Goal: Navigation & Orientation: Find specific page/section

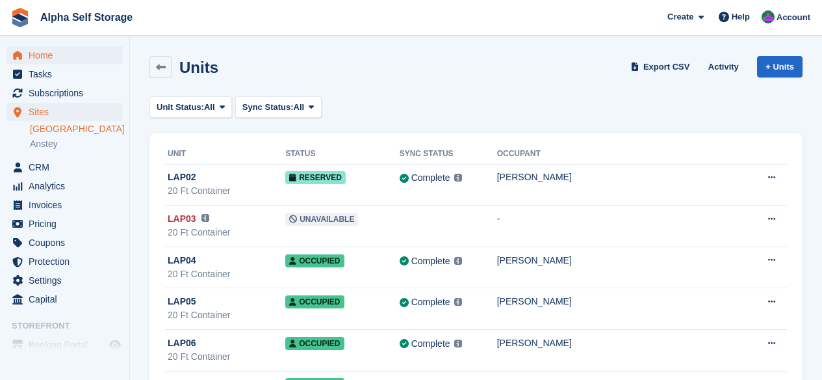
click at [40, 49] on span "Home" at bounding box center [68, 55] width 78 height 18
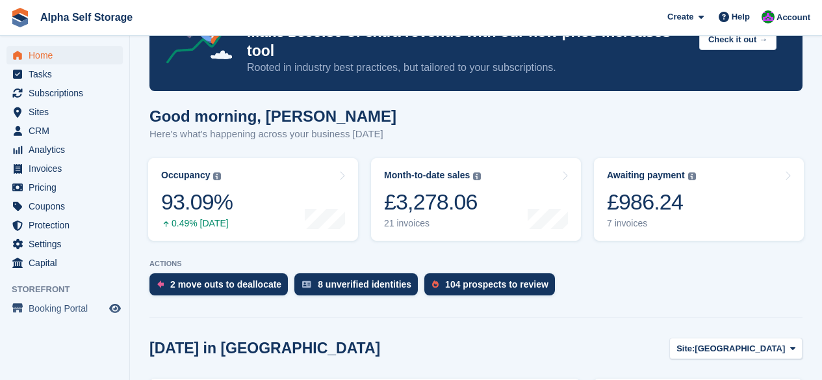
scroll to position [73, 0]
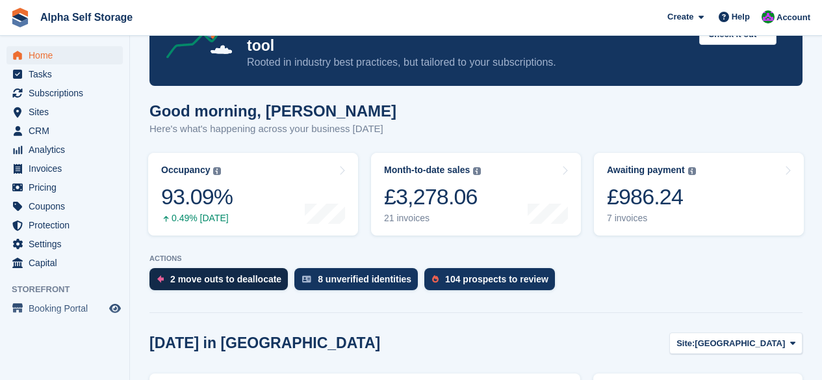
click at [237, 268] on div "2 move outs to deallocate" at bounding box center [218, 279] width 138 height 22
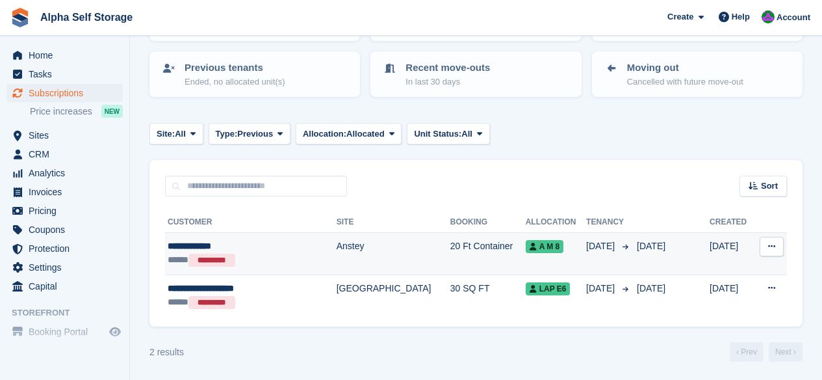
scroll to position [127, 0]
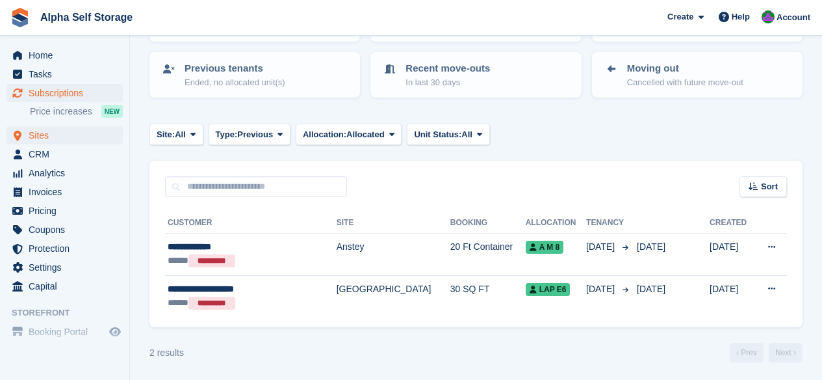
click at [60, 137] on span "Sites" at bounding box center [68, 135] width 78 height 18
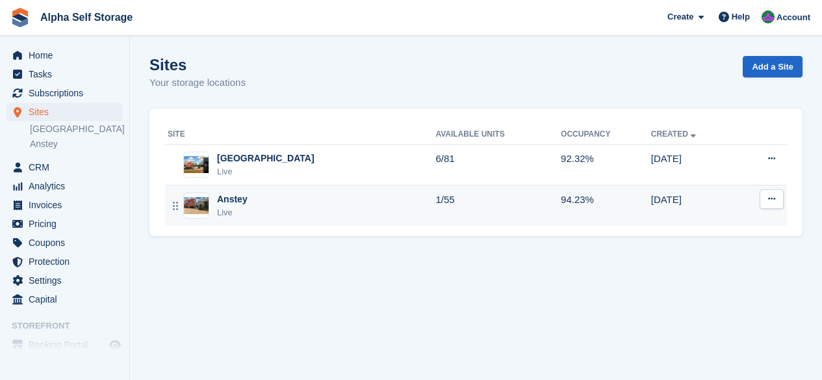
click at [240, 192] on div "Anstey" at bounding box center [232, 199] width 31 height 14
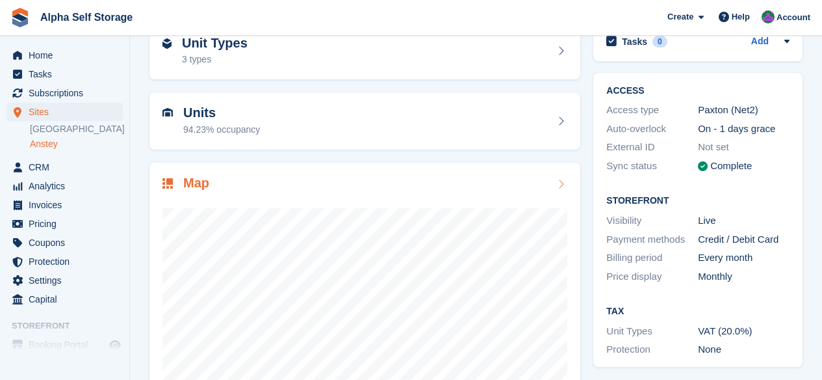
scroll to position [73, 0]
